Goal: Find contact information: Obtain details needed to contact an individual or organization

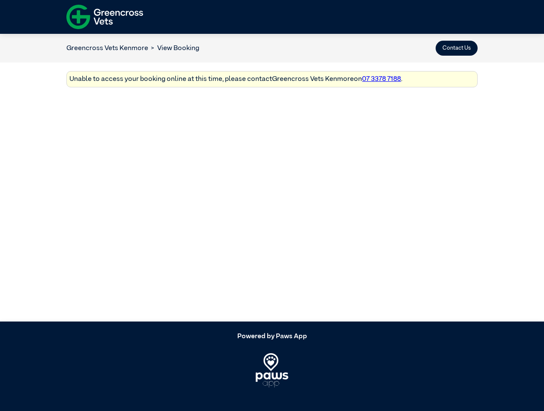
click at [457, 48] on button "Contact Us" at bounding box center [457, 48] width 42 height 15
